Goal: Task Accomplishment & Management: Manage account settings

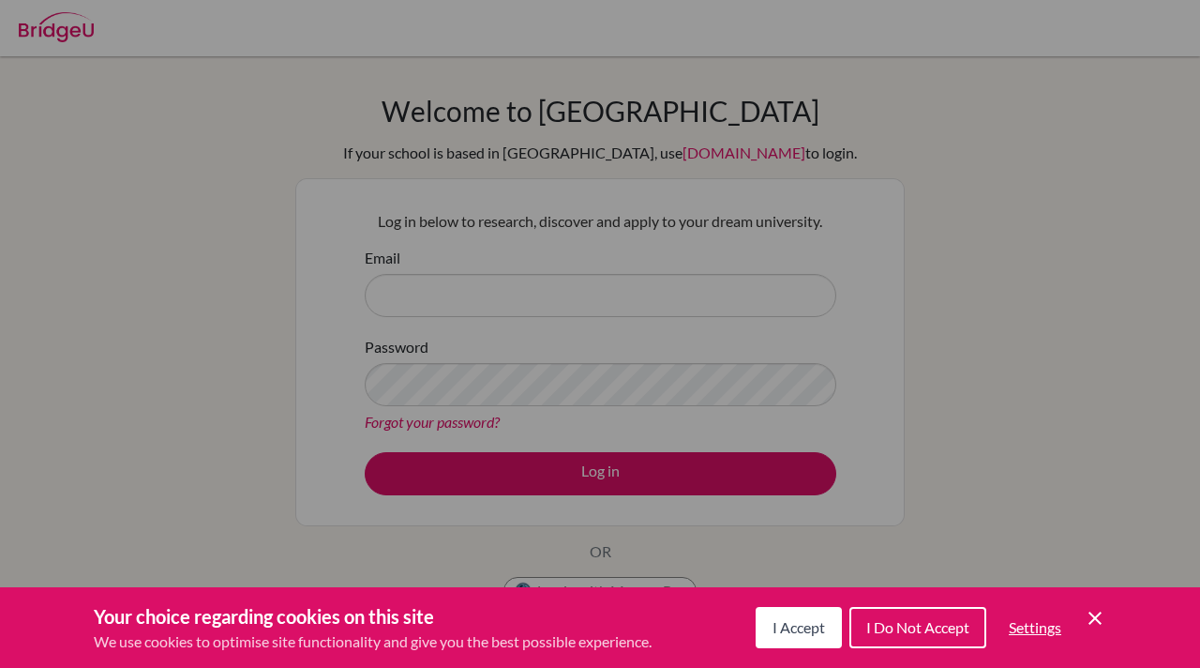
click at [805, 638] on button "I Accept" at bounding box center [799, 627] width 86 height 41
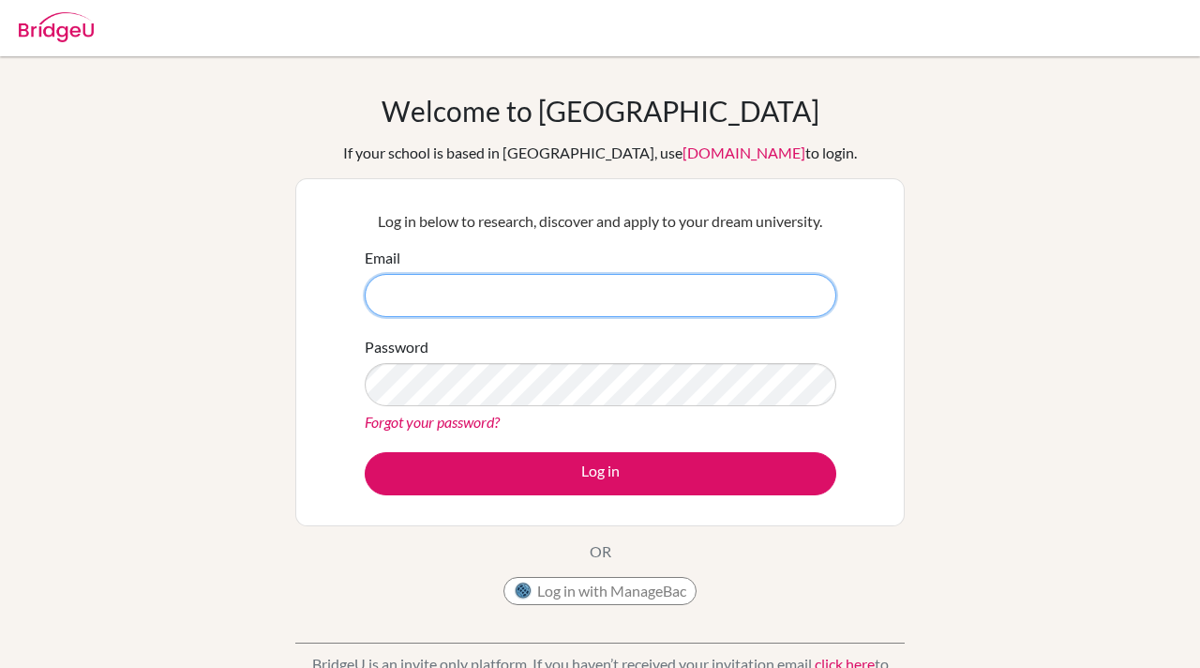
click at [513, 294] on input "Email" at bounding box center [601, 295] width 472 height 43
type input "ま"
click at [607, 308] on input "Email" at bounding box center [601, 295] width 472 height 43
type input "marinkazahaya"
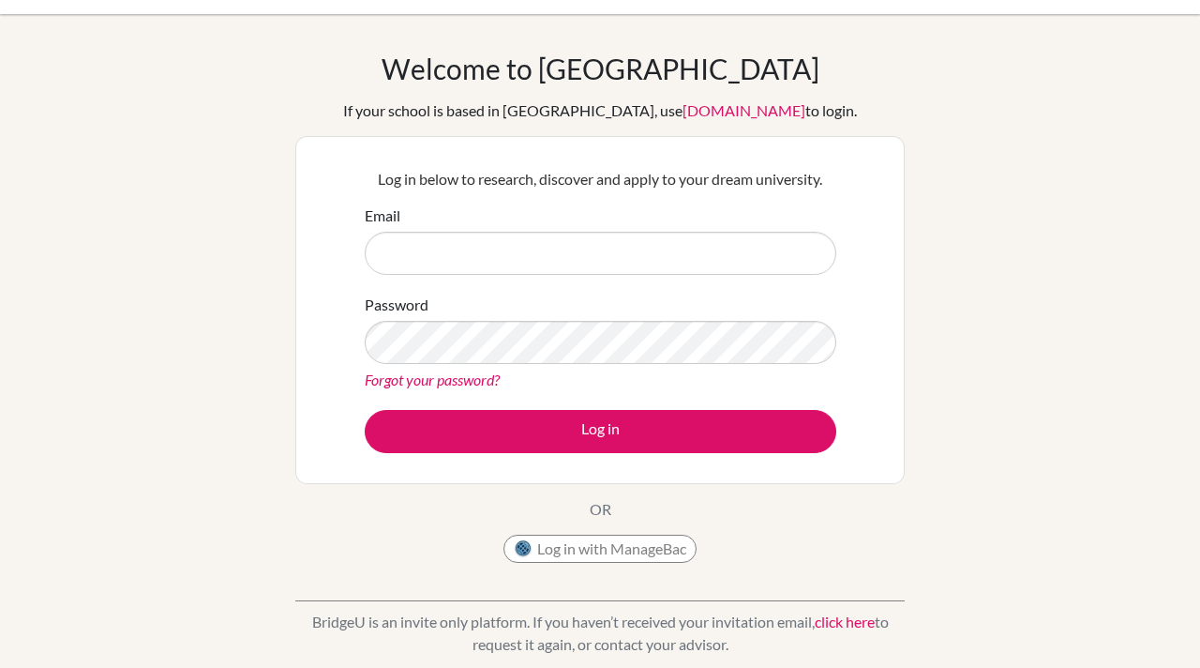
scroll to position [39, 0]
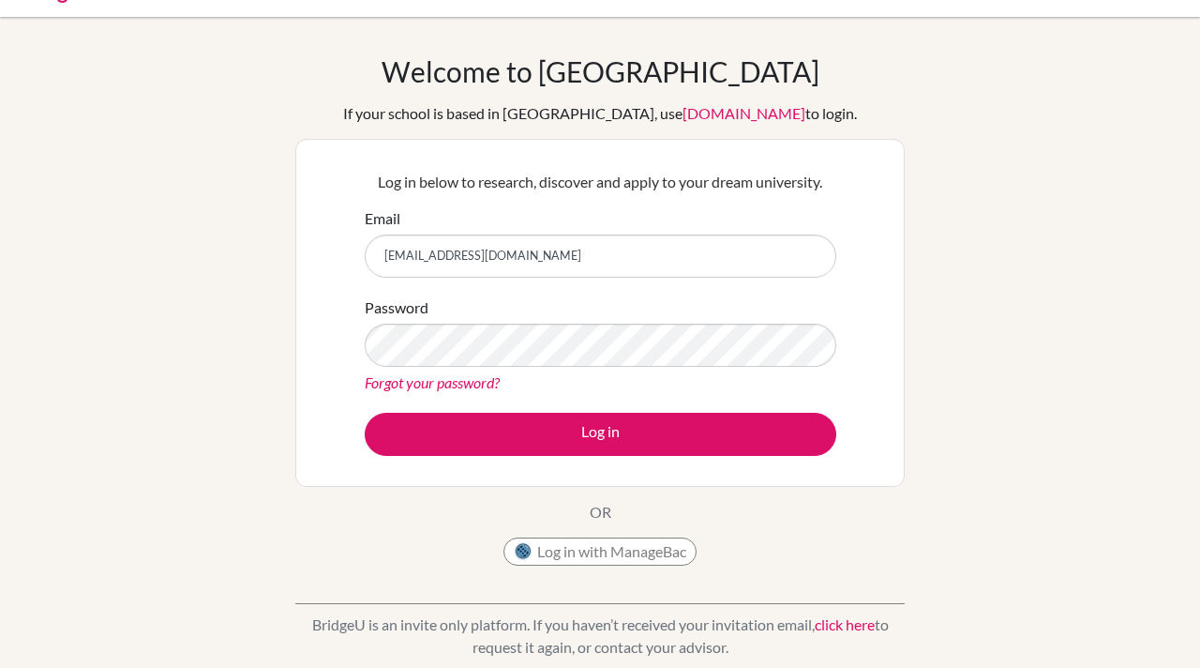
type input "[EMAIL_ADDRESS][DOMAIN_NAME]"
click at [497, 379] on link "Forgot your password?" at bounding box center [432, 382] width 135 height 18
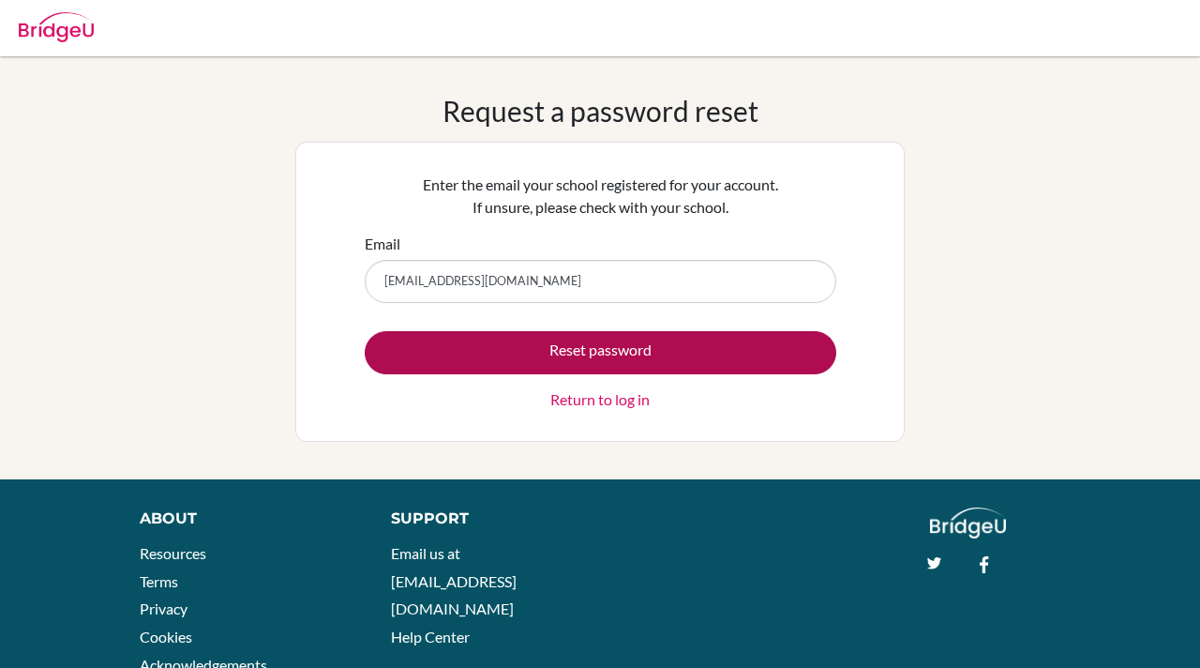
type input "marinkazahaya@gmail.com"
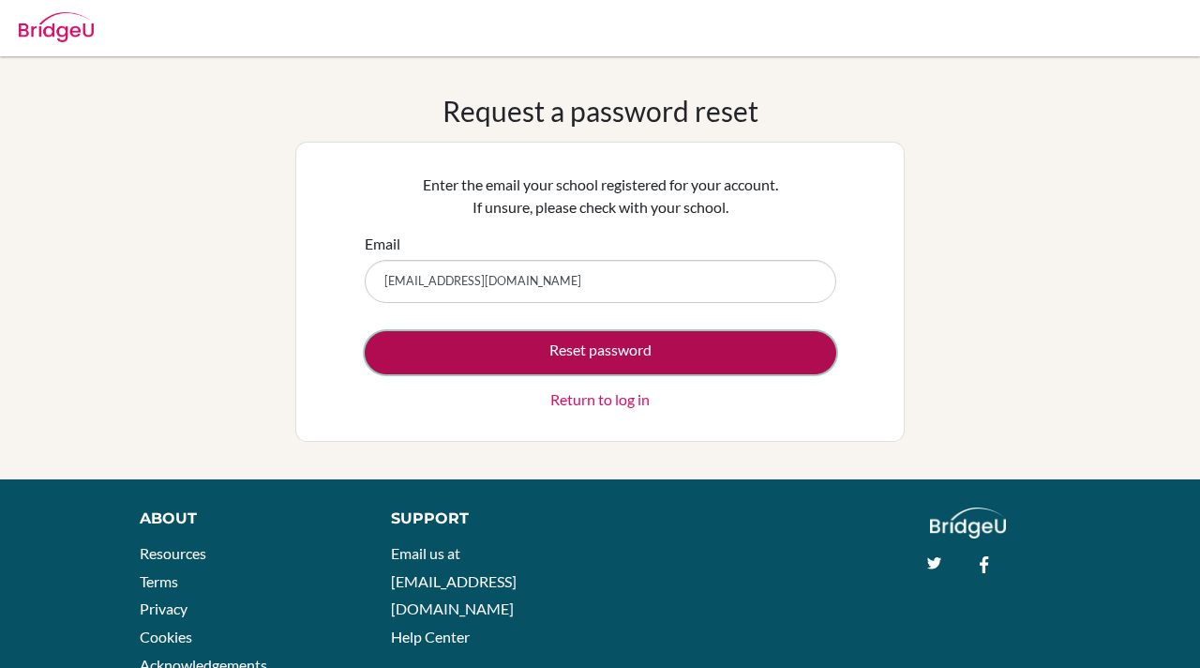
click at [483, 341] on button "Reset password" at bounding box center [601, 352] width 472 height 43
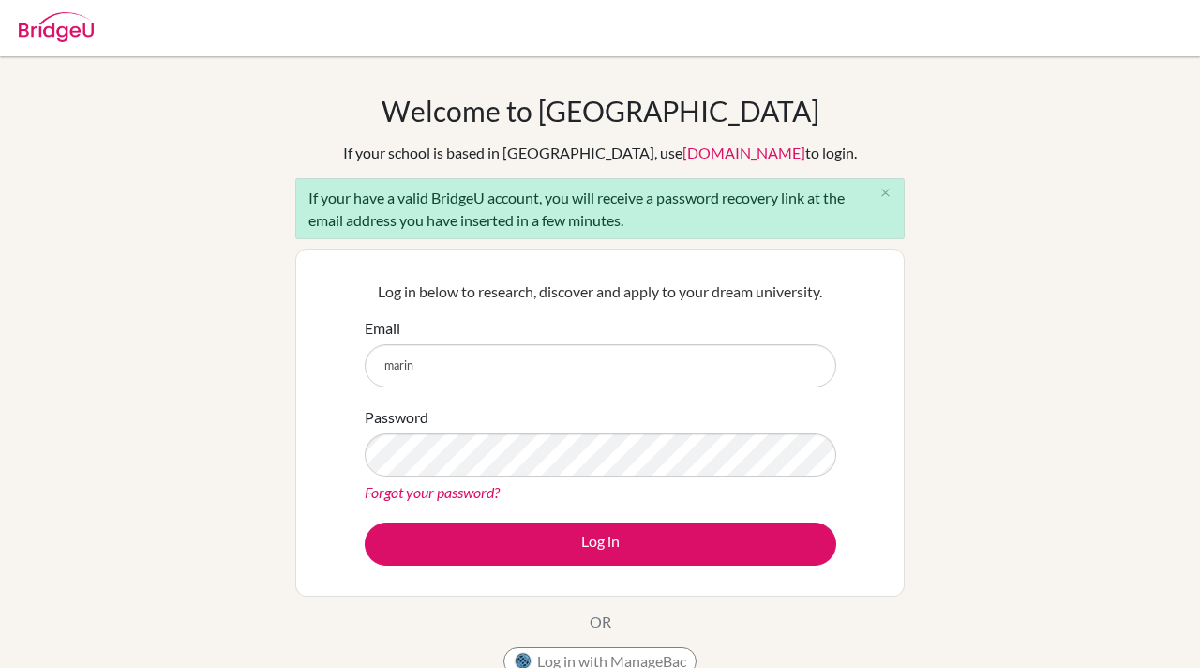
type input "marinkazahaya@gmail.com"
click at [437, 498] on link "Forgot your password?" at bounding box center [432, 492] width 135 height 18
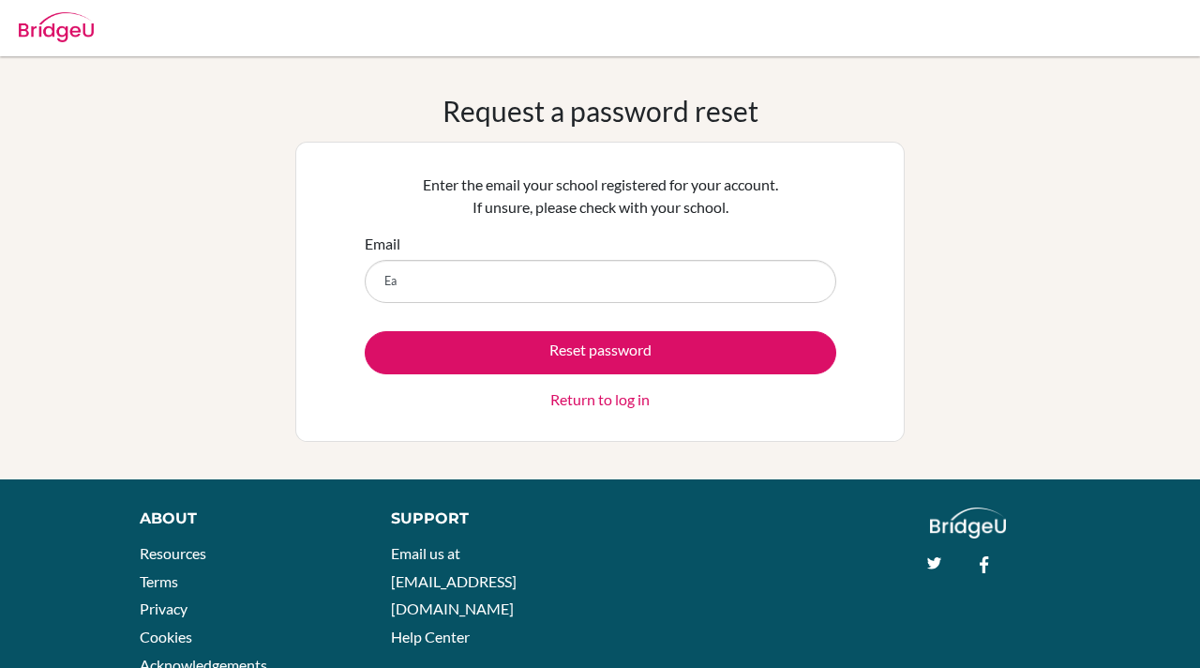
type input "E"
type input "marinkazahaya@gmail.com"
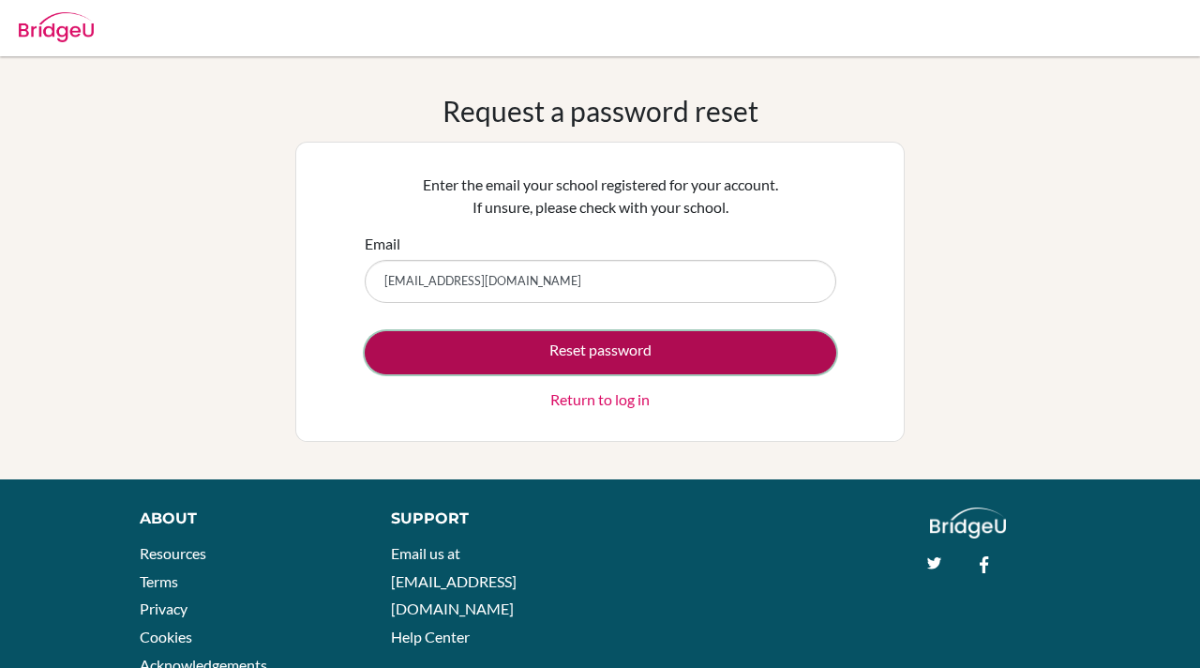
click at [550, 358] on button "Reset password" at bounding box center [601, 352] width 472 height 43
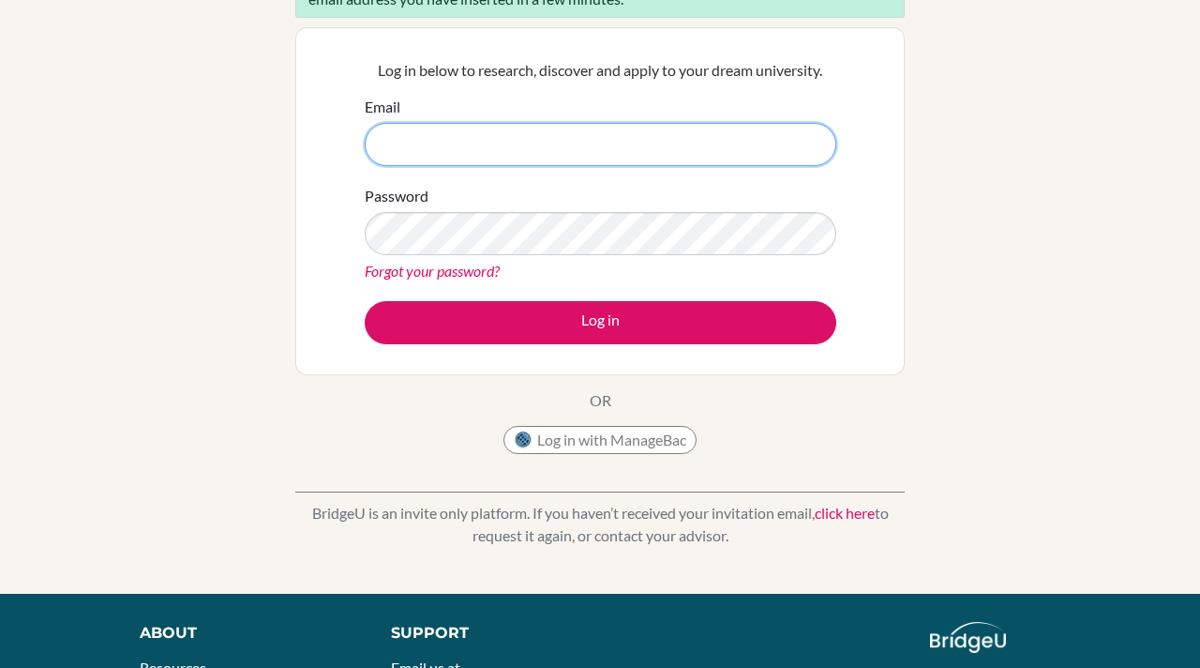
scroll to position [274, 0]
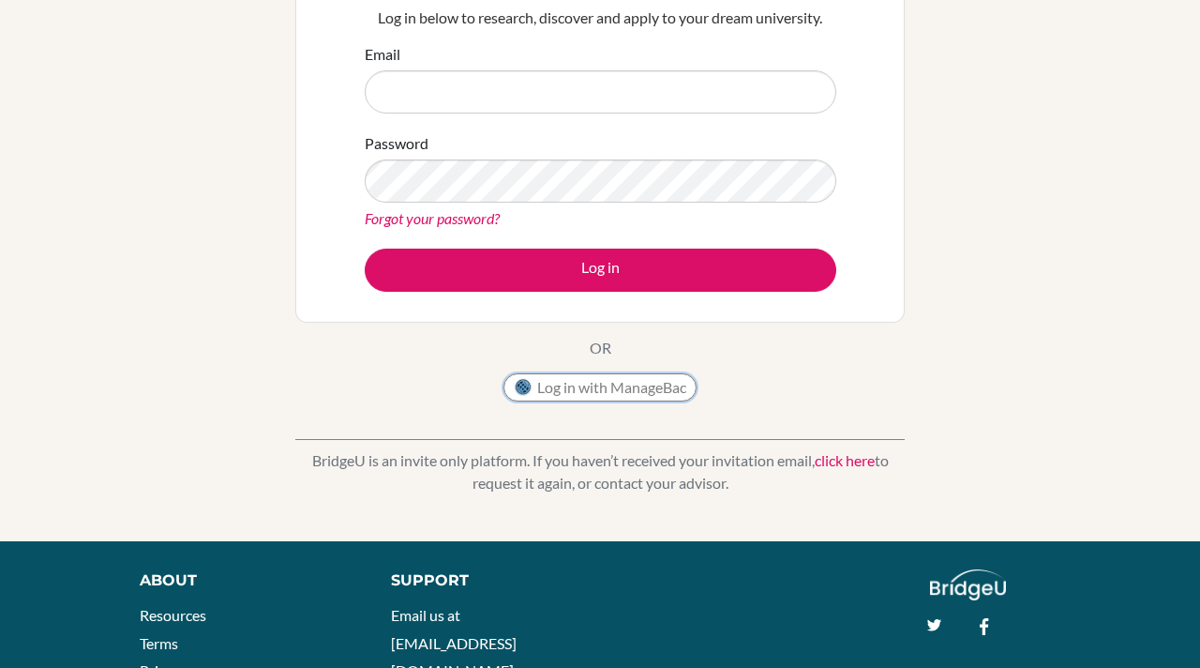
click at [600, 382] on button "Log in with ManageBac" at bounding box center [600, 387] width 193 height 28
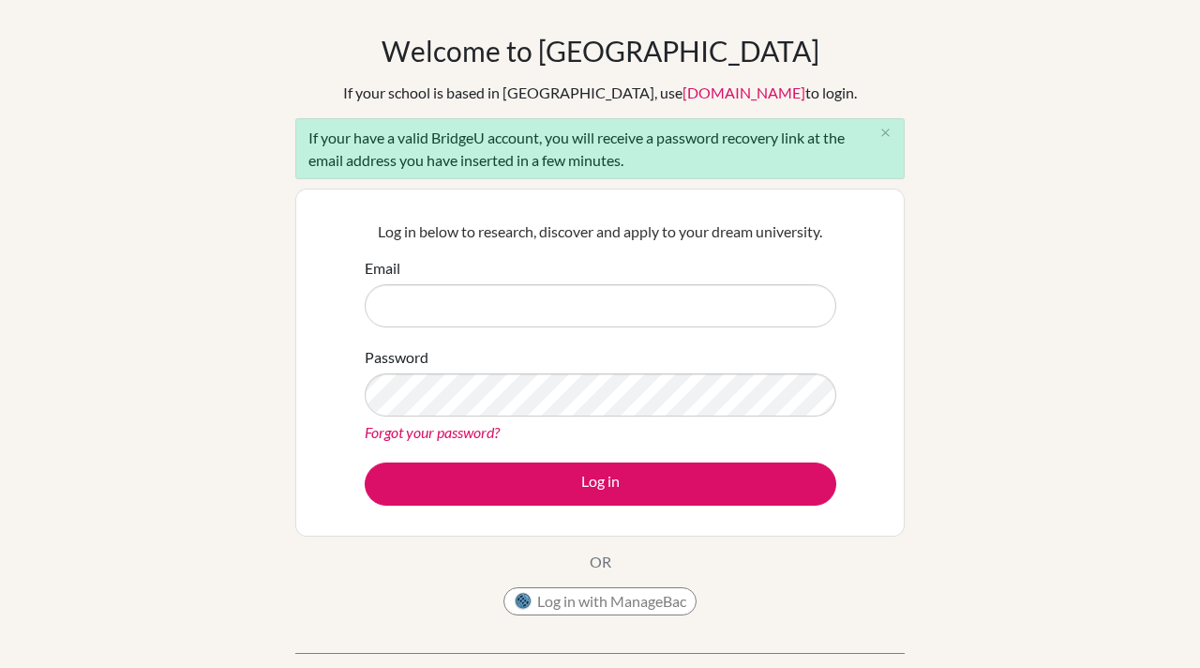
scroll to position [0, 0]
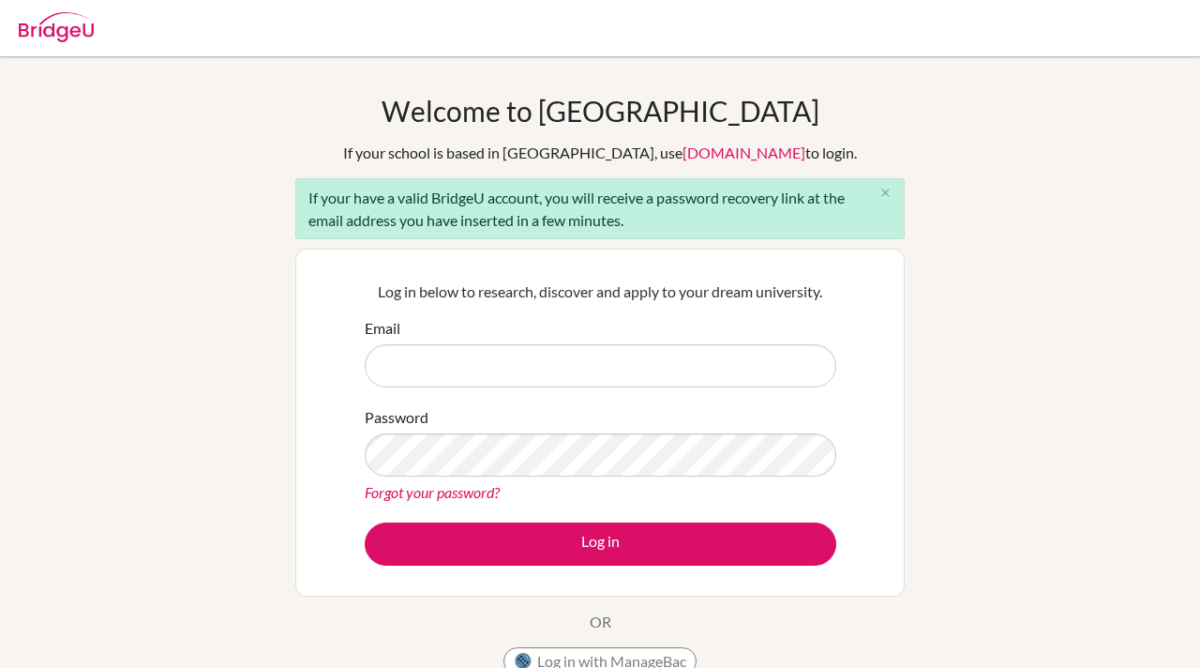
click at [535, 205] on div "If your have a valid BridgeU account, you will receive a password recovery link…" at bounding box center [600, 208] width 610 height 61
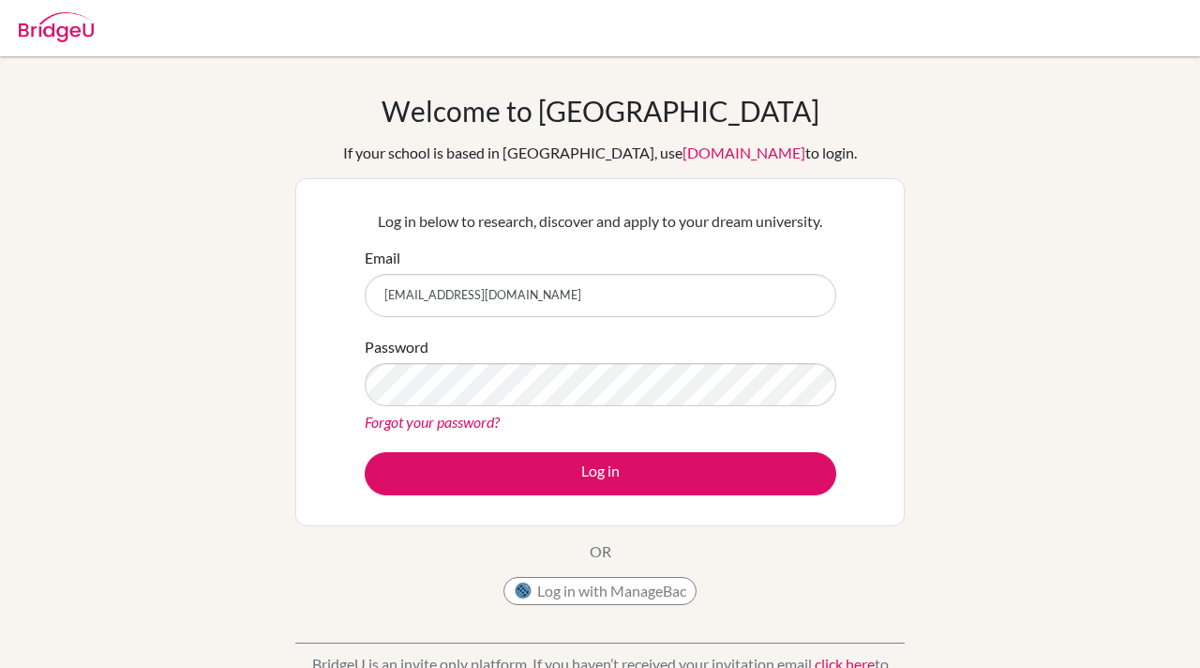
scroll to position [39, 0]
